Goal: Book appointment/travel/reservation

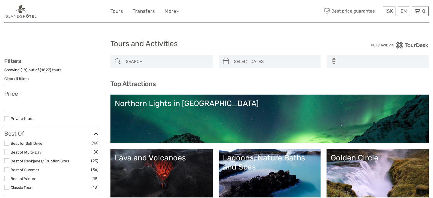
select select
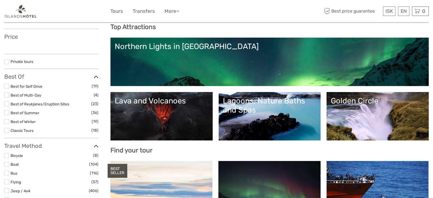
select select
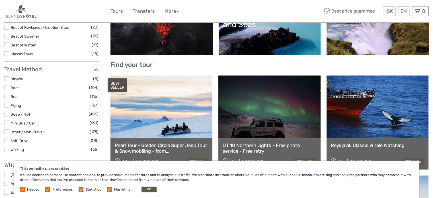
scroll to position [171, 0]
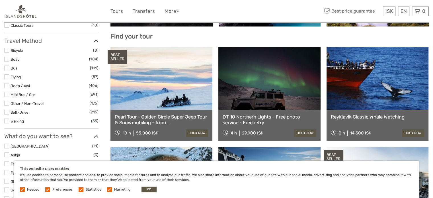
click at [5, 94] on label at bounding box center [6, 94] width 5 height 5
click at [0, 0] on input "checkbox" at bounding box center [0, 0] width 0 height 0
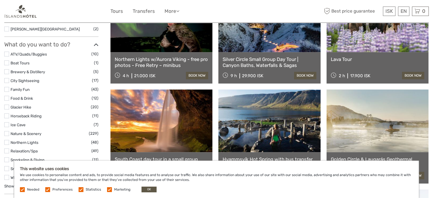
scroll to position [430, 0]
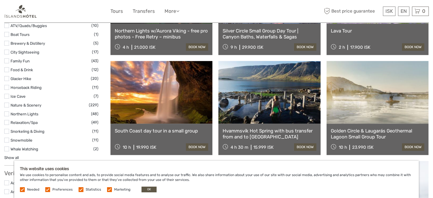
click at [150, 131] on link "South Coast day tour in a small group" at bounding box center [161, 131] width 93 height 6
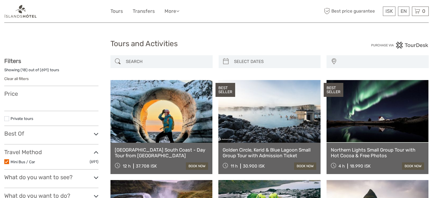
select select
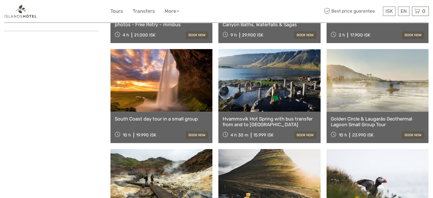
select select
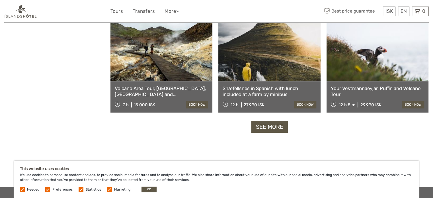
scroll to position [601, 0]
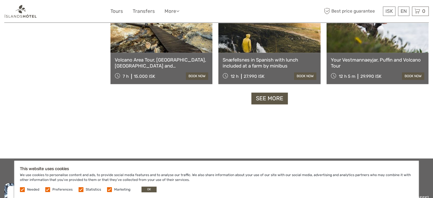
click at [275, 103] on link "See more" at bounding box center [269, 98] width 36 height 12
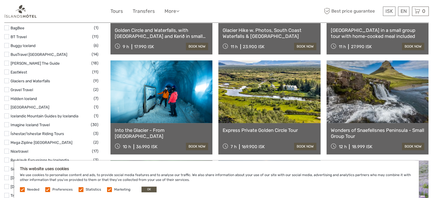
scroll to position [61, 0]
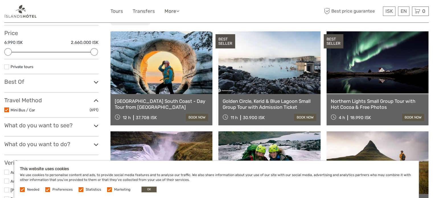
click at [179, 13] on icon at bounding box center [177, 11] width 3 height 5
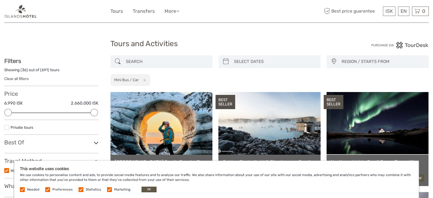
scroll to position [57, 0]
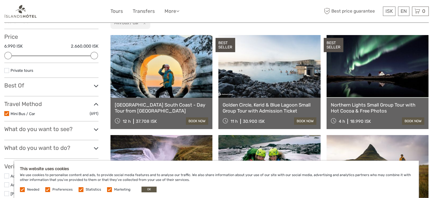
click at [137, 110] on link "[GEOGRAPHIC_DATA] South Coast - Day Tour from [GEOGRAPHIC_DATA]" at bounding box center [161, 108] width 93 height 12
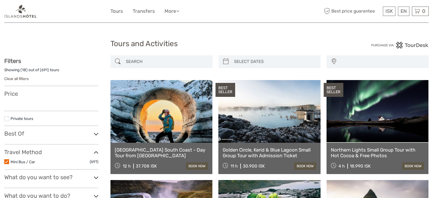
select select
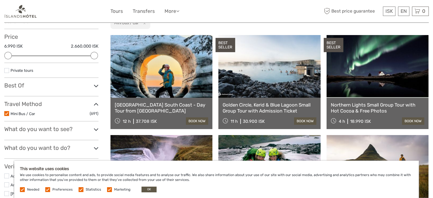
scroll to position [28, 0]
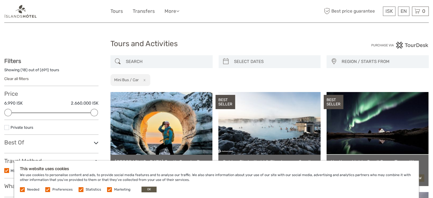
scroll to position [28, 0]
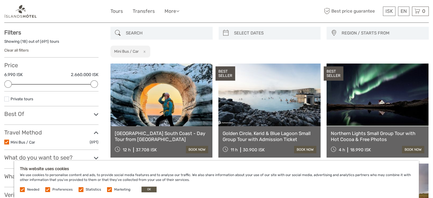
click at [93, 112] on h3 "Best Of" at bounding box center [51, 113] width 94 height 7
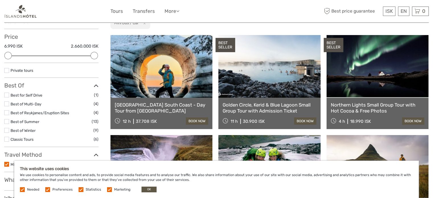
scroll to position [85, 0]
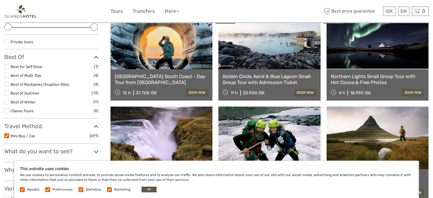
click at [96, 57] on icon at bounding box center [96, 57] width 5 height 8
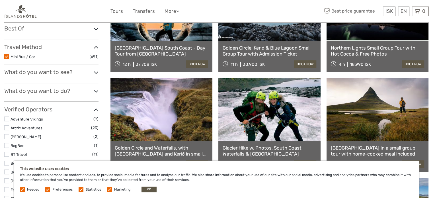
scroll to position [142, 0]
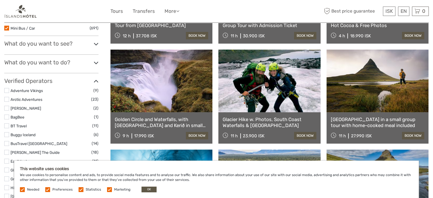
click at [97, 43] on icon at bounding box center [96, 44] width 5 height 8
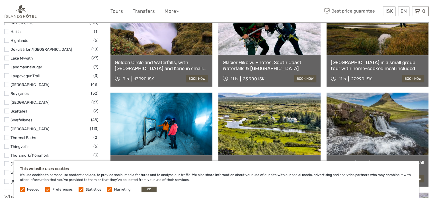
scroll to position [114, 0]
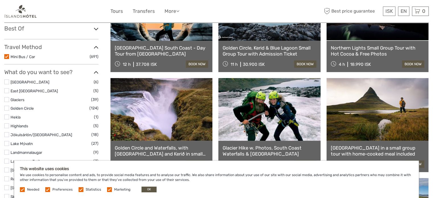
click at [96, 47] on icon at bounding box center [96, 48] width 5 height 8
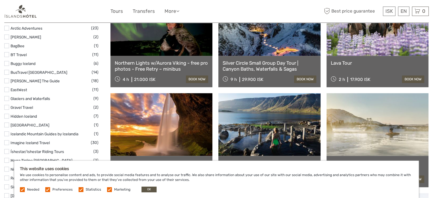
scroll to position [341, 0]
